Goal: Transaction & Acquisition: Subscribe to service/newsletter

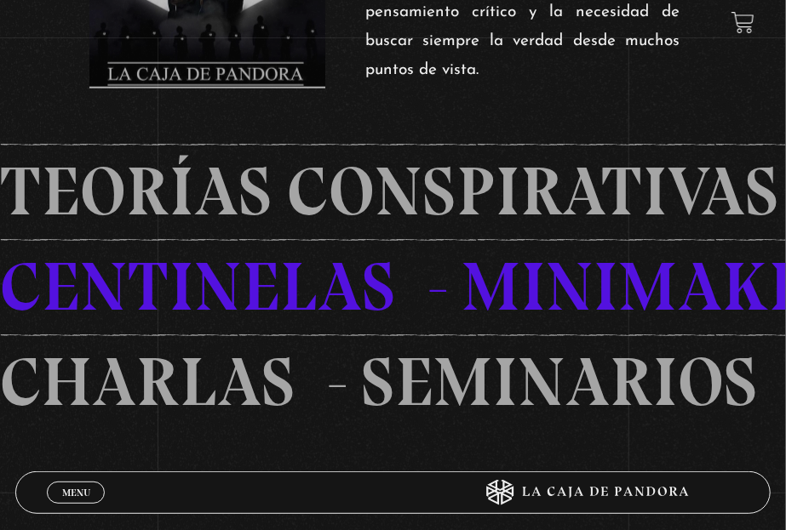
scroll to position [908, 0]
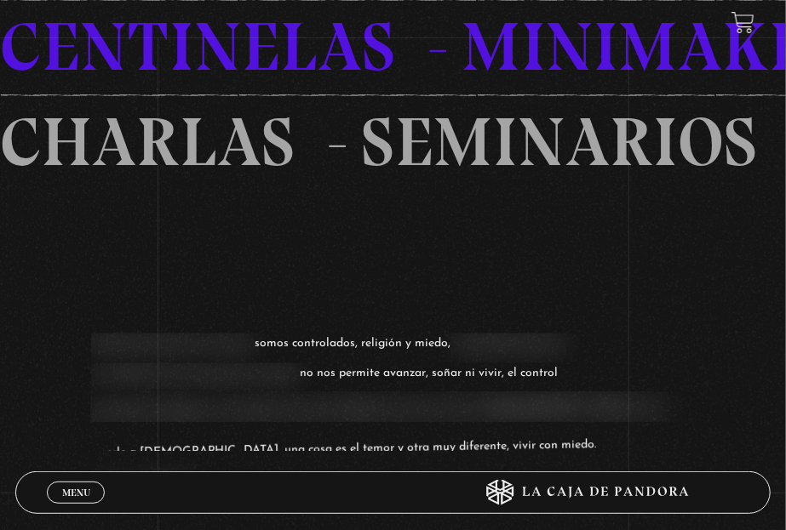
click at [65, 488] on span "Menu" at bounding box center [76, 493] width 28 height 10
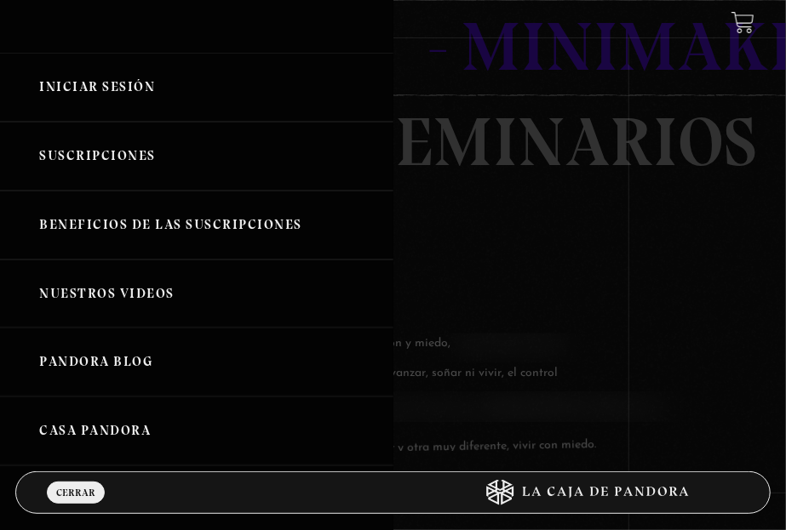
click at [148, 296] on link "Nuestros Videos" at bounding box center [196, 294] width 393 height 69
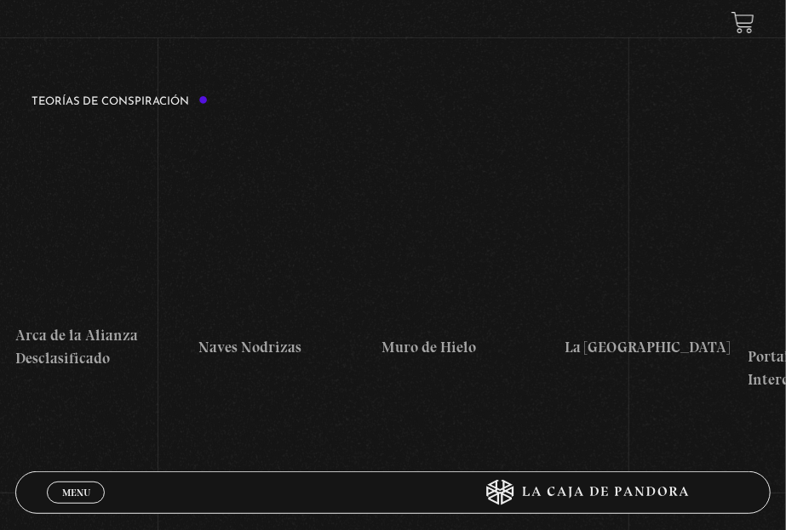
scroll to position [2157, 0]
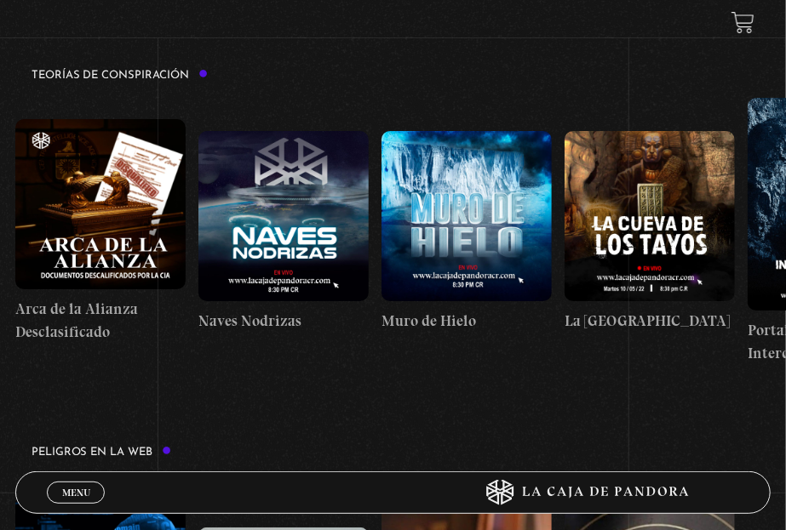
click at [460, 235] on figure at bounding box center [466, 216] width 170 height 170
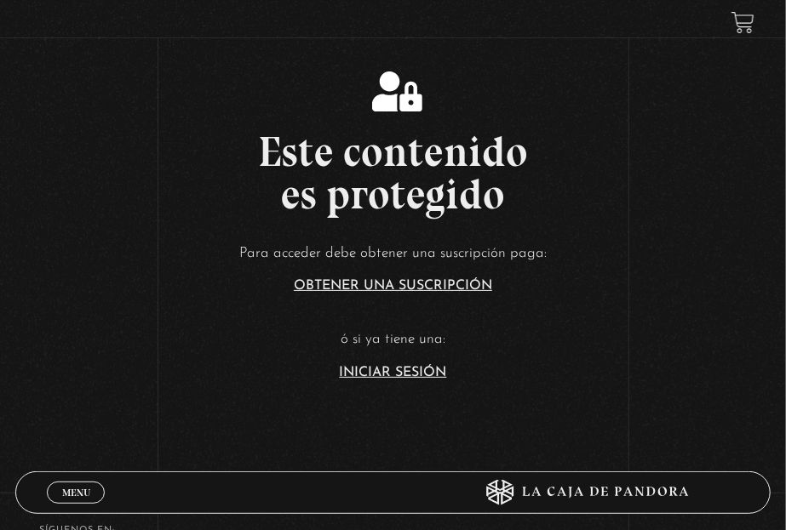
click at [450, 293] on article "Para acceder debe obtener una suscripción paga: Obtener una suscripción ó si ya…" at bounding box center [393, 310] width 786 height 139
click at [451, 284] on link "Obtener una suscripción" at bounding box center [393, 286] width 198 height 14
click at [54, 494] on link "Menu Cerrar" at bounding box center [76, 493] width 58 height 22
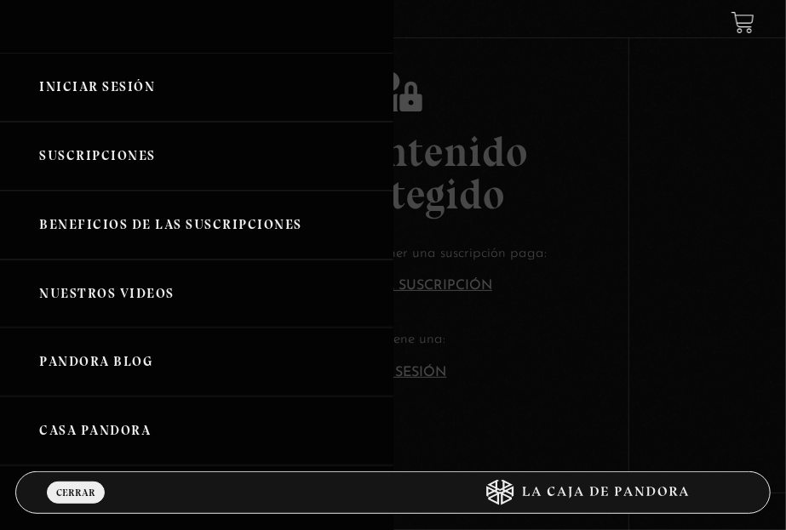
click at [90, 427] on link "Casa Pandora" at bounding box center [196, 431] width 393 height 69
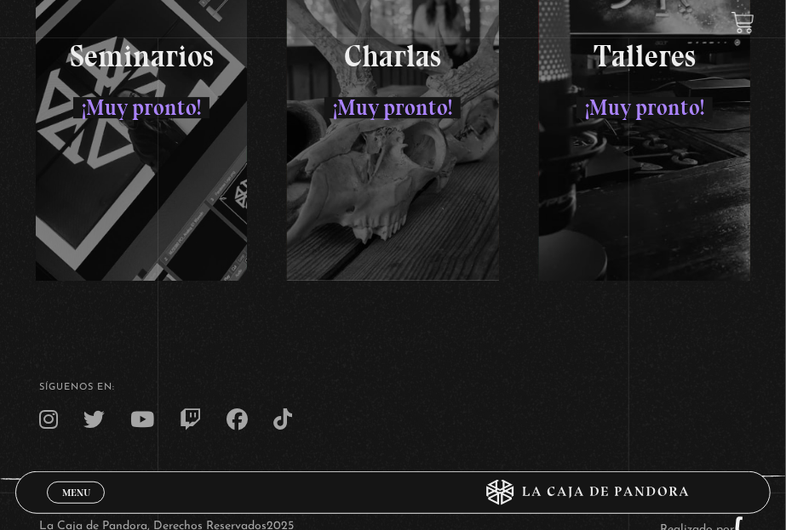
scroll to position [2018, 0]
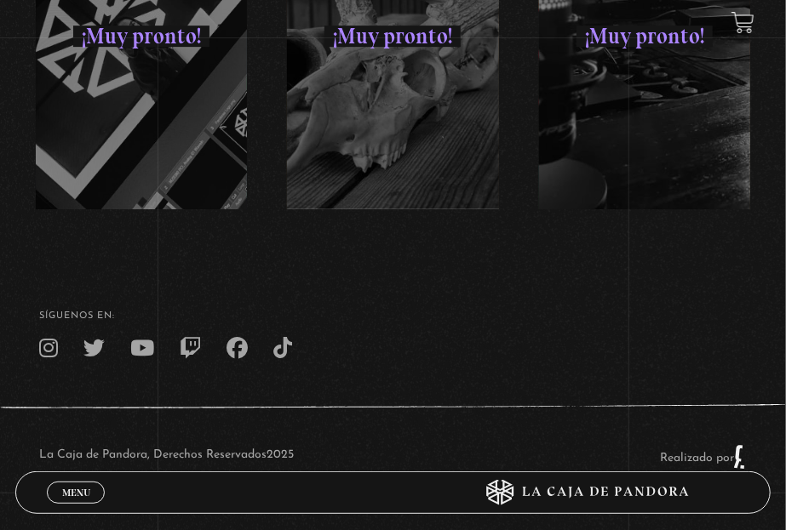
click at [78, 481] on div "Menu Cerrar" at bounding box center [235, 493] width 377 height 41
click at [75, 492] on span "Menu" at bounding box center [76, 493] width 28 height 10
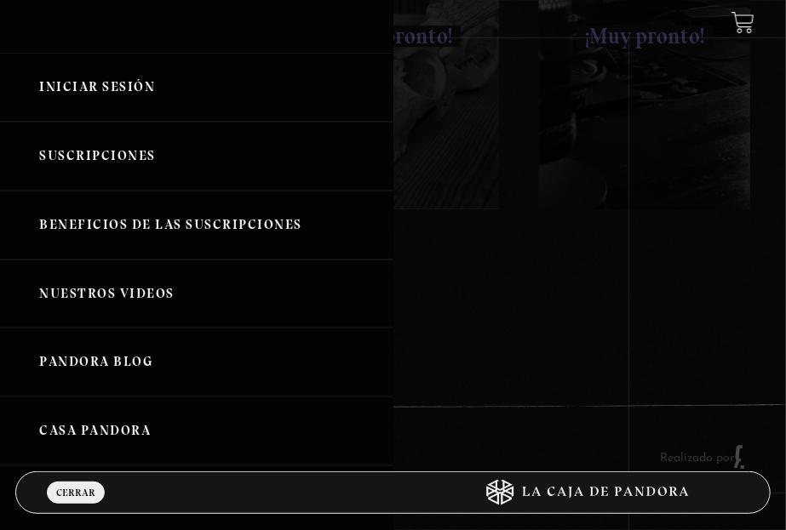
click at [112, 358] on link "Pandora Blog" at bounding box center [196, 362] width 393 height 69
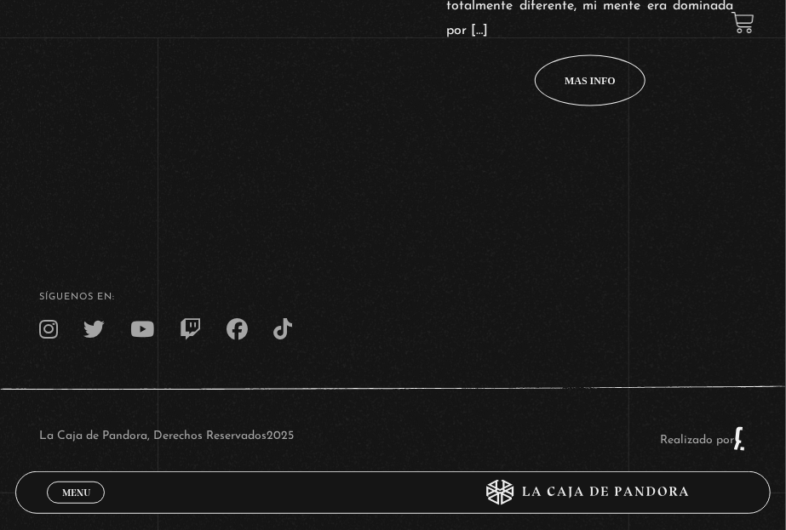
scroll to position [937, 0]
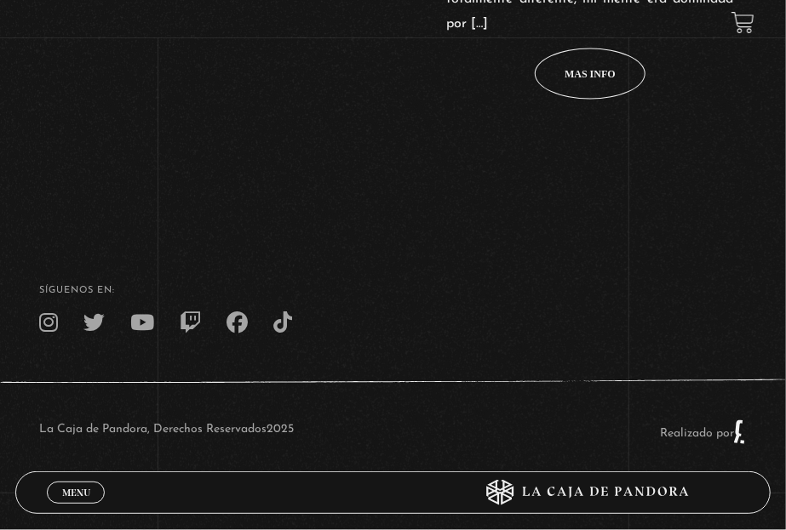
click at [49, 493] on link "Menu Cerrar" at bounding box center [76, 493] width 58 height 22
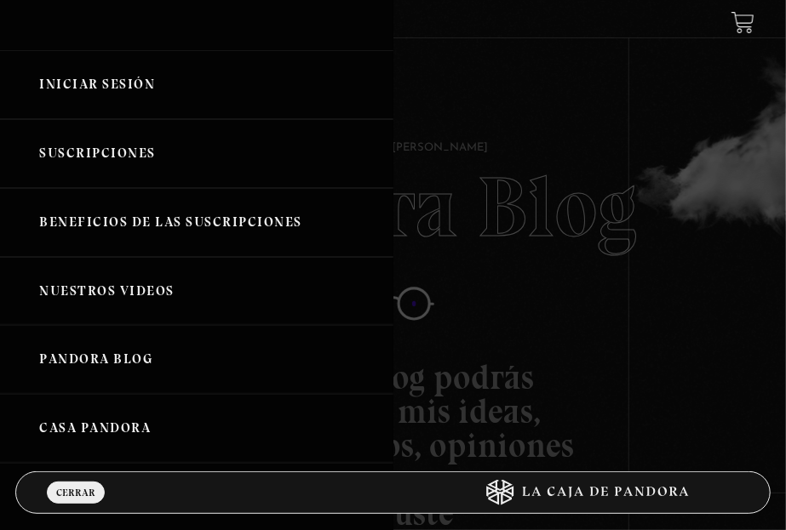
scroll to position [0, 0]
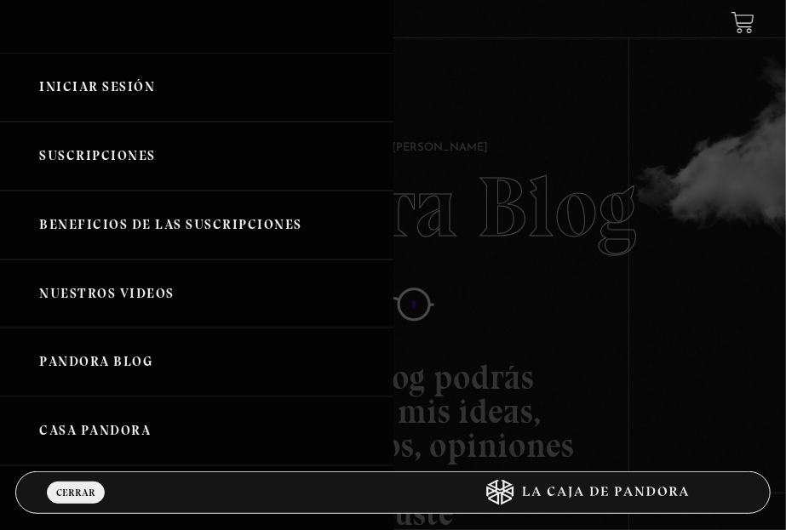
click at [131, 296] on link "Nuestros Videos" at bounding box center [196, 294] width 393 height 69
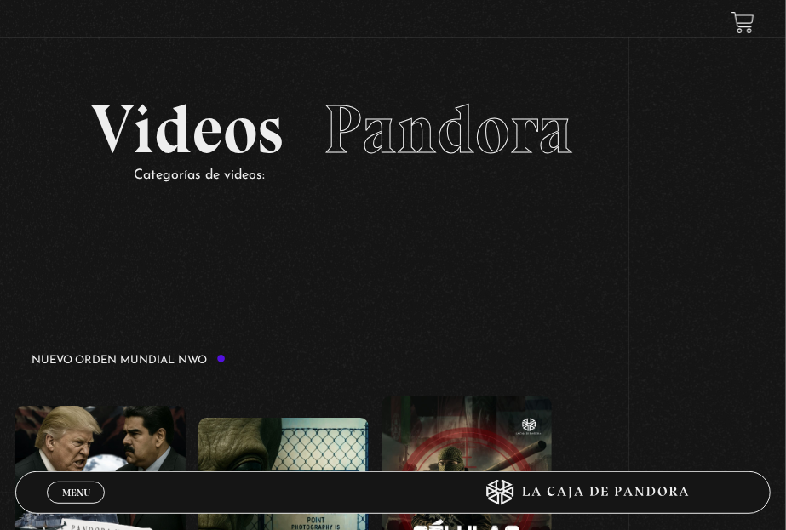
scroll to position [226, 0]
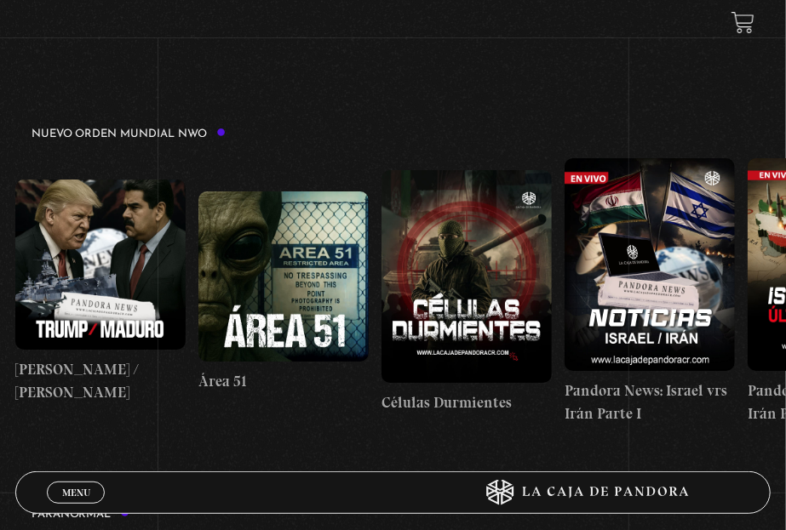
click at [68, 247] on figure at bounding box center [100, 265] width 170 height 170
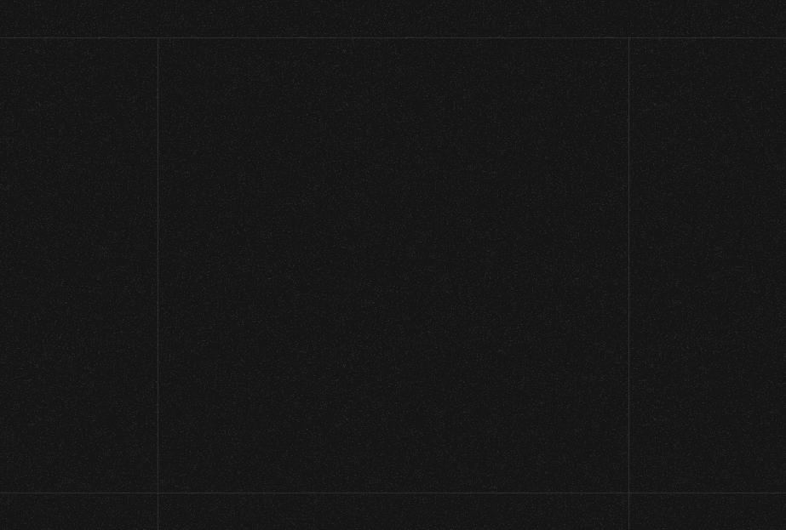
scroll to position [226, 0]
